Goal: Book appointment/travel/reservation

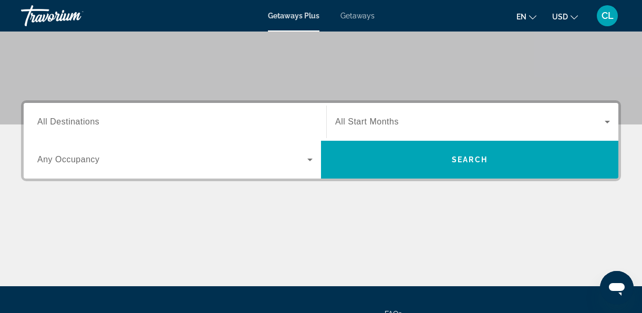
scroll to position [162, 0]
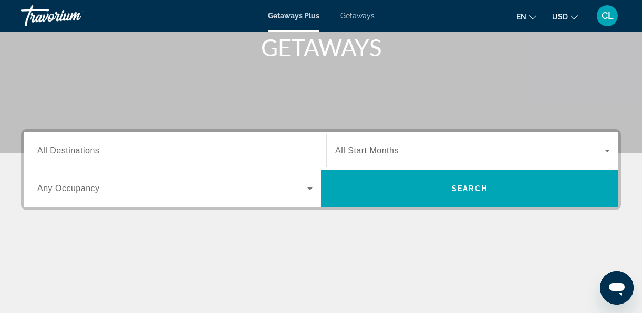
click at [294, 191] on span "Search widget" at bounding box center [172, 188] width 270 height 13
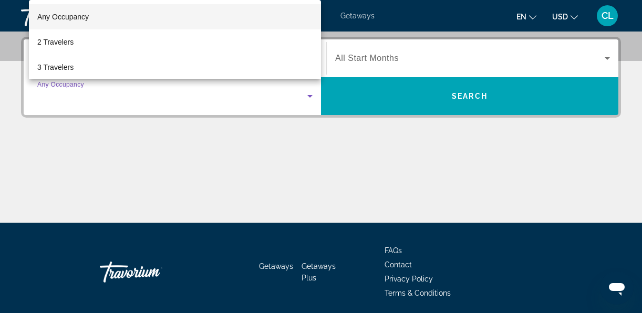
scroll to position [257, 0]
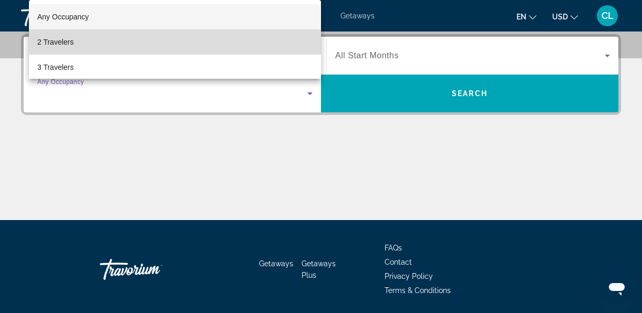
click at [179, 41] on mat-option "2 Travelers" at bounding box center [175, 41] width 292 height 25
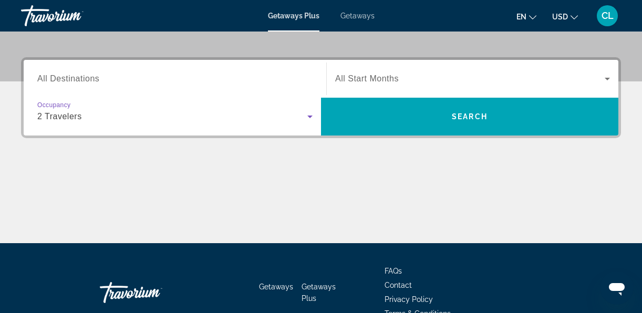
scroll to position [231, 0]
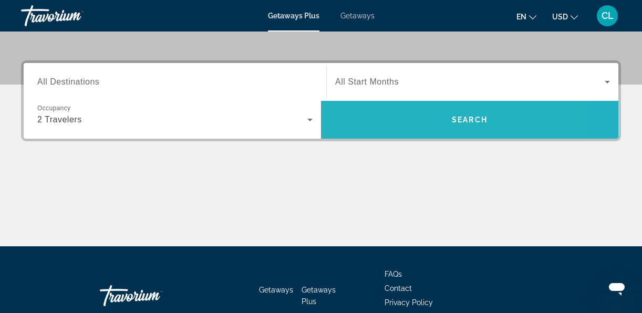
click at [403, 128] on span "Search widget" at bounding box center [469, 119] width 297 height 25
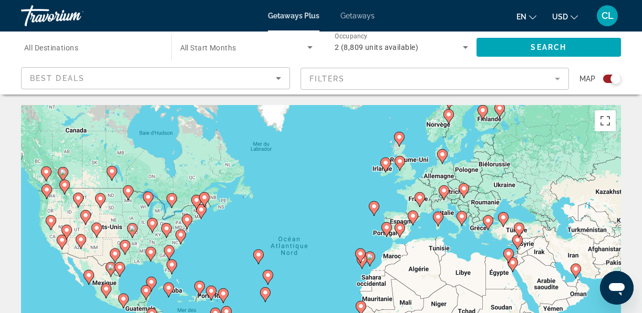
click at [609, 76] on div "Search widget" at bounding box center [612, 79] width 18 height 8
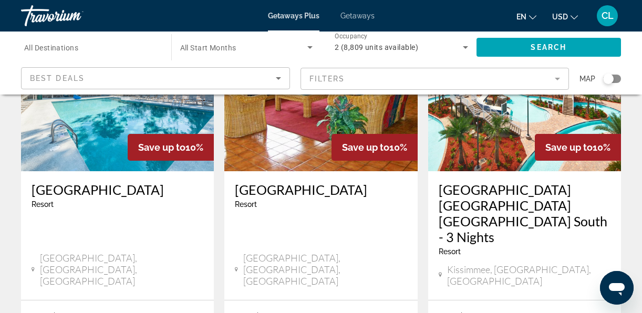
scroll to position [516, 0]
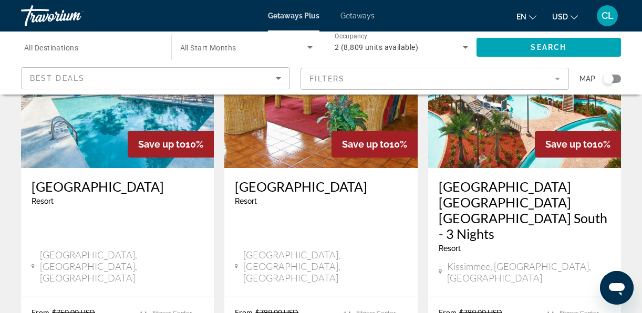
click at [499, 84] on mat-form-field "Filters" at bounding box center [434, 79] width 269 height 22
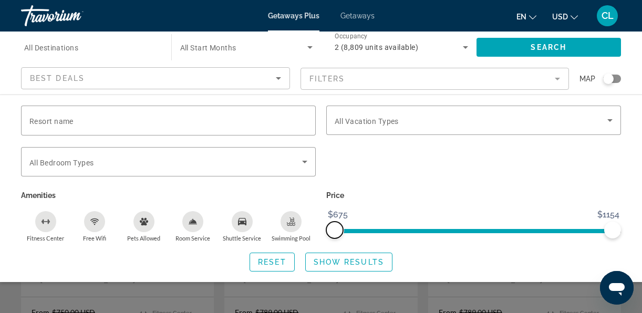
drag, startPoint x: 330, startPoint y: 232, endPoint x: 310, endPoint y: 230, distance: 19.5
click at [310, 230] on div "Resort name Vacation Types All Vacation Types Bedroom Types All Bedroom Types A…" at bounding box center [321, 174] width 610 height 137
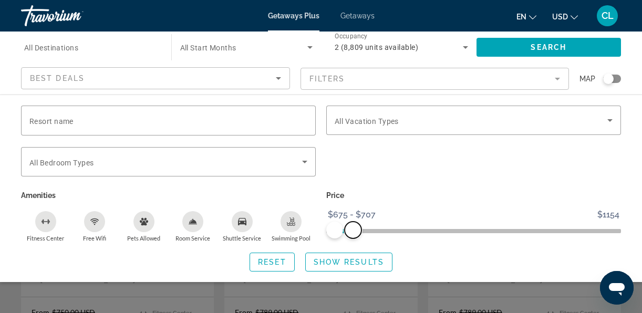
drag, startPoint x: 612, startPoint y: 232, endPoint x: 353, endPoint y: 231, distance: 258.9
click at [353, 231] on span "ngx-slider-max" at bounding box center [353, 230] width 17 height 17
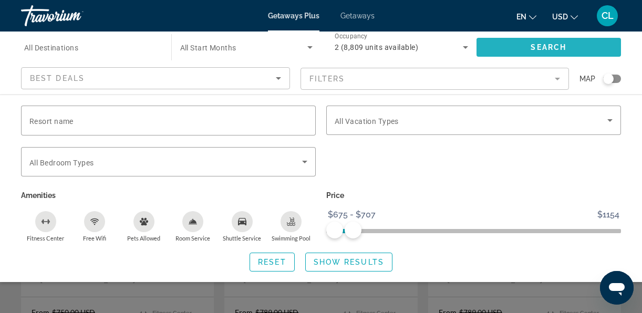
click at [533, 46] on span "Search" at bounding box center [548, 47] width 36 height 8
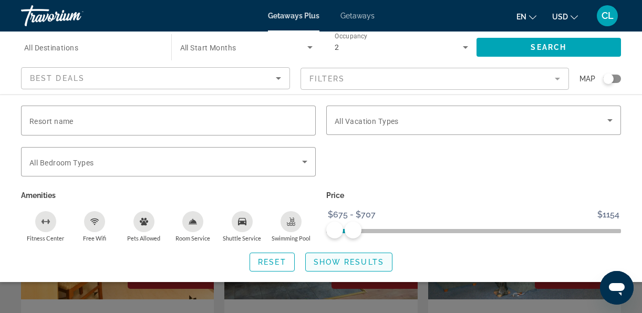
click at [360, 265] on span "Show Results" at bounding box center [349, 262] width 70 height 8
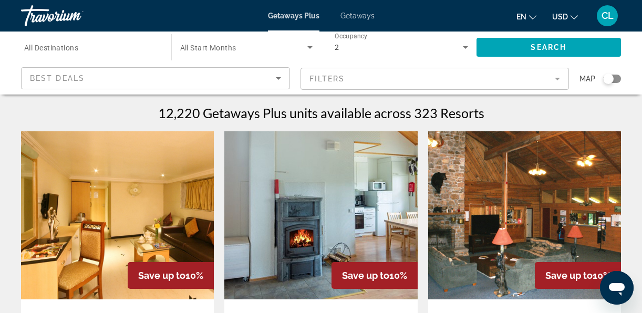
click at [122, 50] on input "Destination All Destinations" at bounding box center [90, 47] width 133 height 13
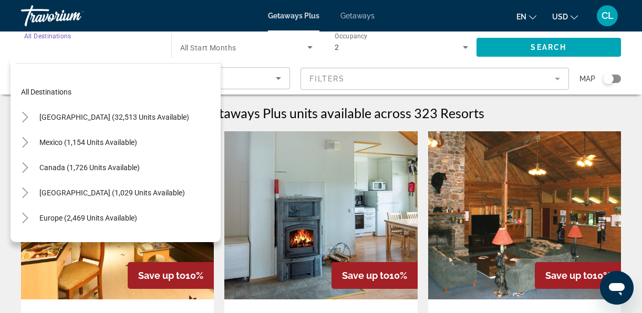
click at [99, 45] on input "Destination All Destinations" at bounding box center [90, 47] width 133 height 13
click at [334, 55] on div "Occupancy Any Occupancy 2" at bounding box center [401, 47] width 150 height 29
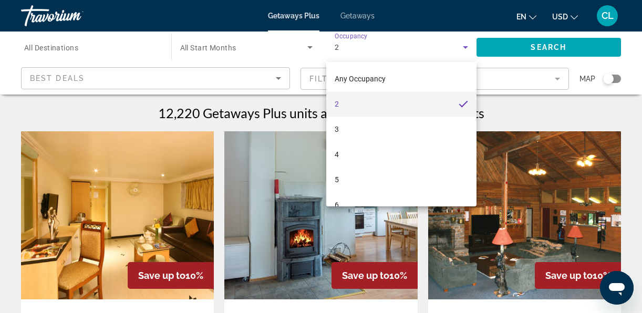
click at [495, 73] on div at bounding box center [321, 156] width 642 height 313
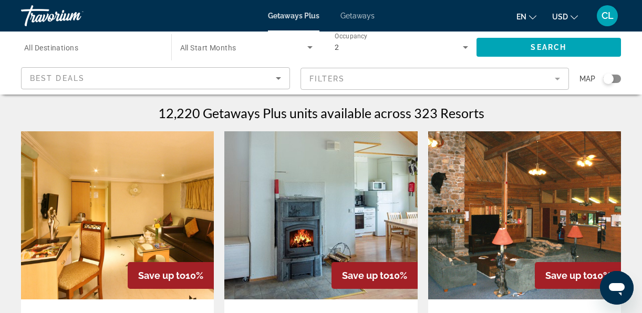
click at [352, 9] on div "Getaways Plus Getaways en English Español Français Italiano Português русский U…" at bounding box center [321, 15] width 642 height 27
click at [356, 19] on span "Getaways" at bounding box center [357, 16] width 34 height 8
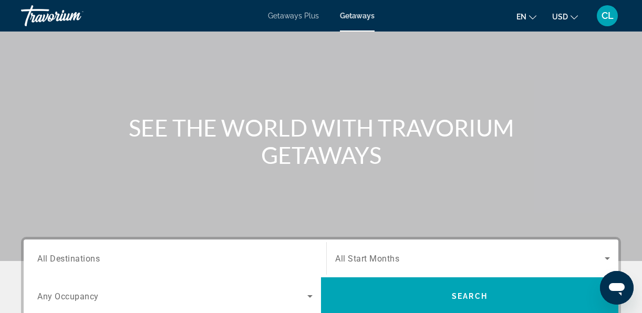
scroll to position [194, 0]
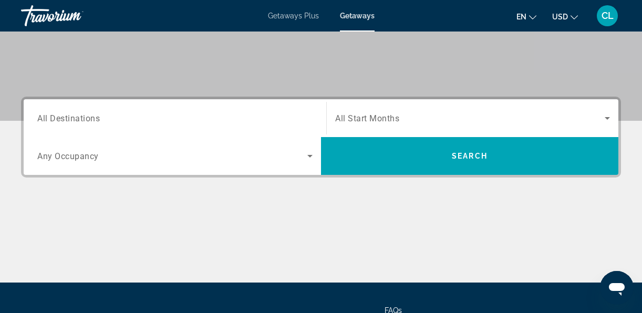
click at [201, 121] on input "Destination All Destinations" at bounding box center [174, 118] width 275 height 13
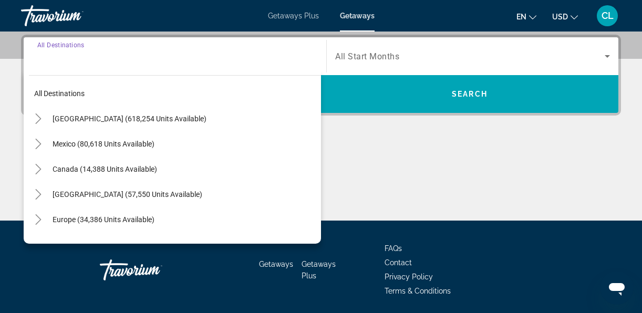
scroll to position [257, 0]
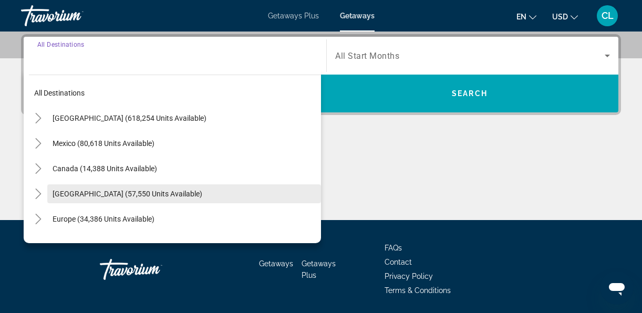
click at [139, 192] on span "[GEOGRAPHIC_DATA] (57,550 units available)" at bounding box center [128, 194] width 150 height 8
type input "**********"
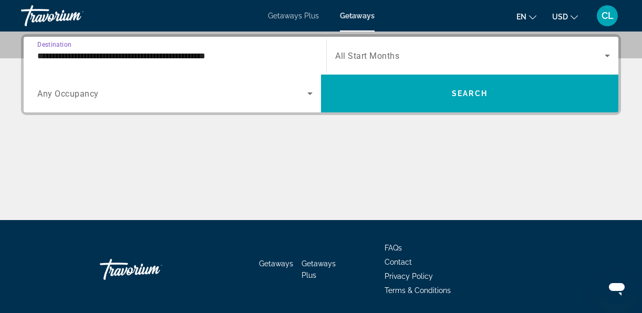
click at [182, 59] on input "**********" at bounding box center [174, 56] width 275 height 13
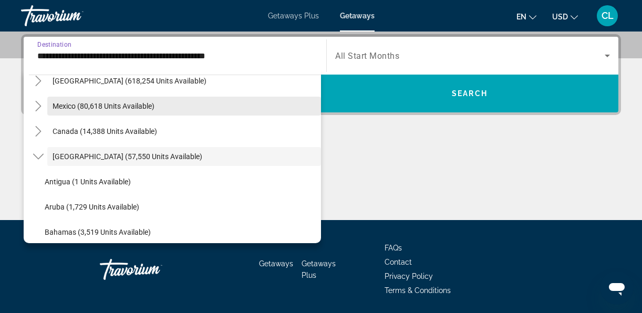
scroll to position [0, 0]
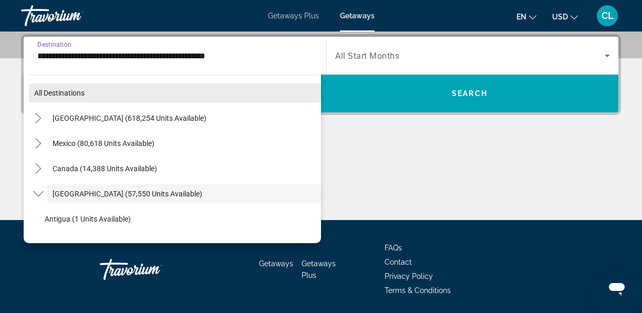
click at [107, 90] on span "Search widget" at bounding box center [175, 92] width 292 height 25
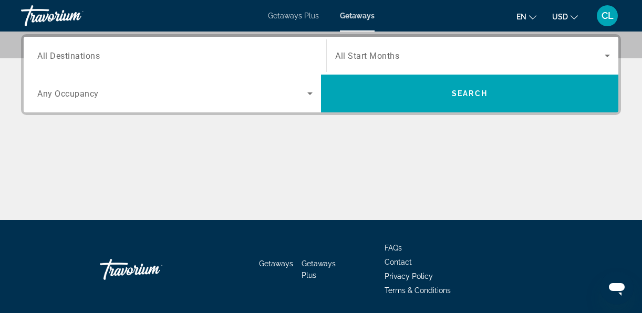
click at [257, 102] on div "Search widget" at bounding box center [174, 93] width 275 height 29
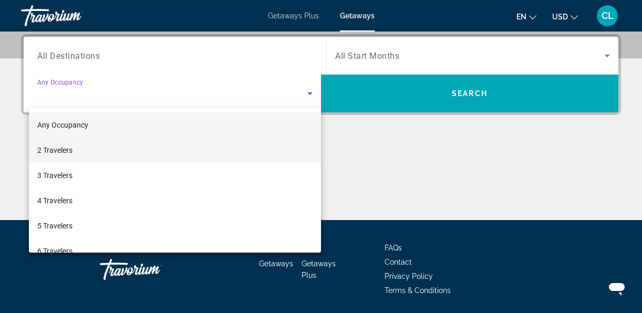
click at [160, 158] on mat-option "2 Travelers" at bounding box center [175, 150] width 292 height 25
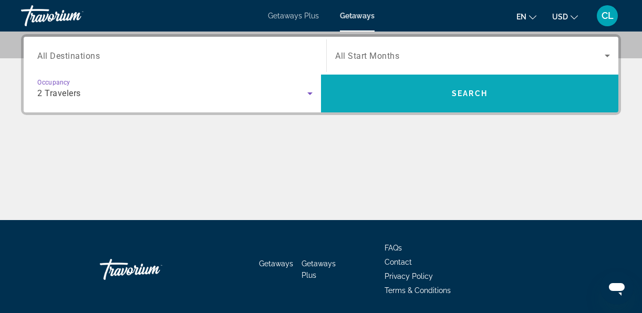
click at [406, 96] on span "Search widget" at bounding box center [469, 93] width 297 height 25
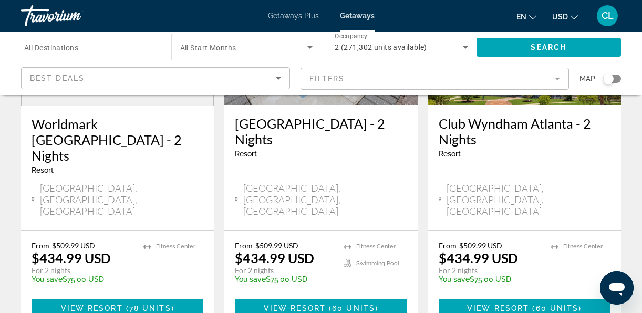
scroll to position [1399, 0]
